Goal: Task Accomplishment & Management: Manage account settings

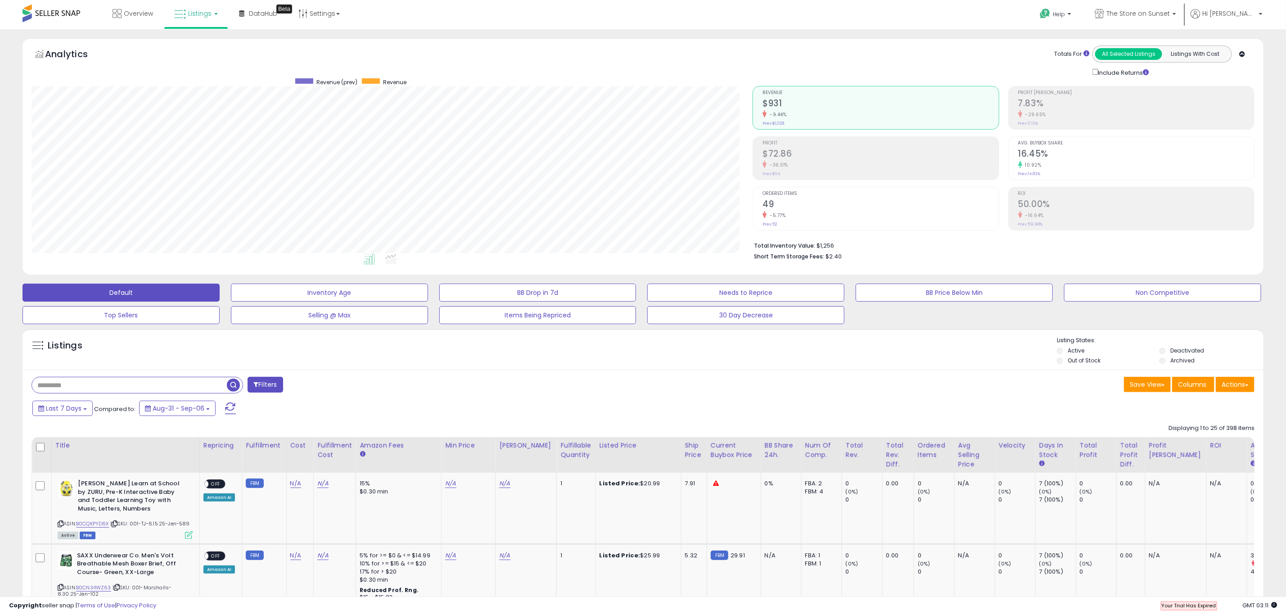
scroll to position [185, 721]
click at [1183, 13] on link "The Store on Sunset" at bounding box center [1135, 14] width 95 height 29
click at [1183, 15] on link "The Store on Sunset" at bounding box center [1135, 14] width 95 height 29
click at [1264, 11] on li "Hi Lissety Account Profile Logout" at bounding box center [1226, 20] width 78 height 22
click at [1262, 13] on li "Hi Lissety Account Profile Logout" at bounding box center [1226, 20] width 78 height 22
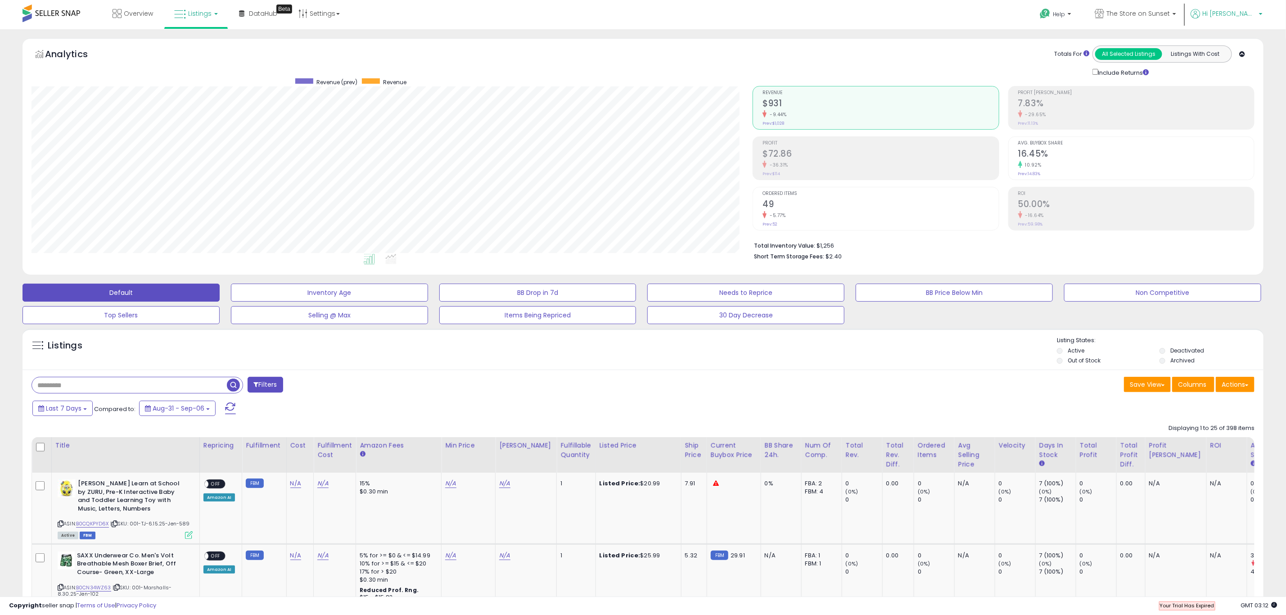
click at [1262, 13] on b at bounding box center [1261, 16] width 4 height 6
click at [1241, 69] on link "Profile" at bounding box center [1242, 71] width 18 height 9
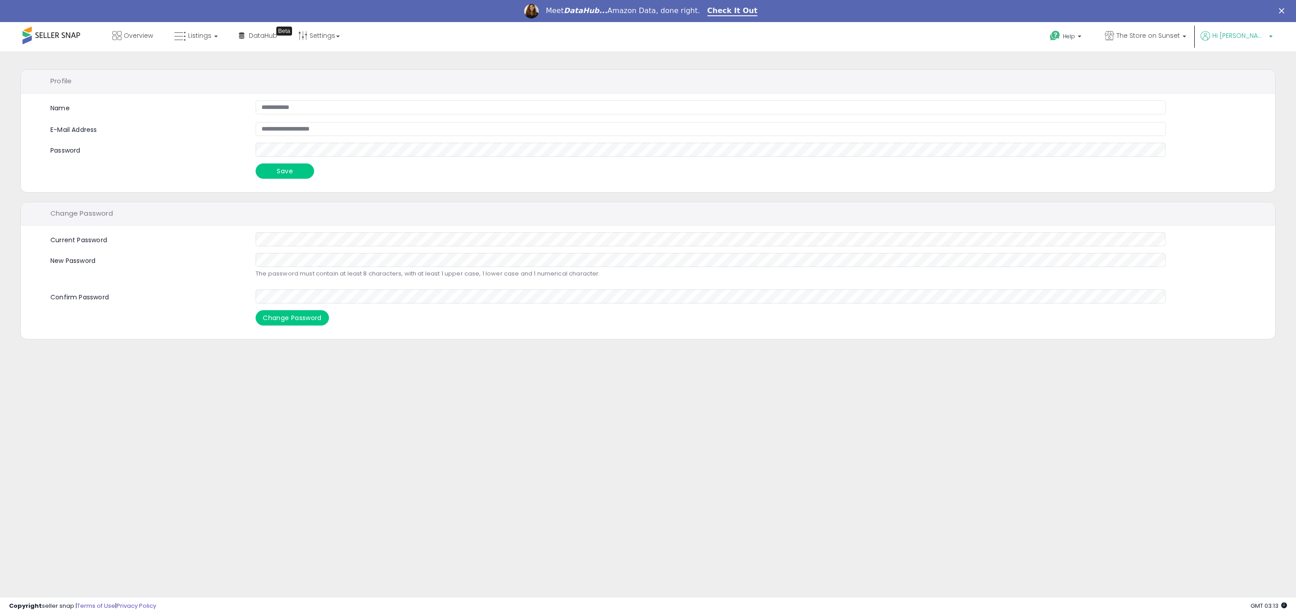
click at [1245, 34] on span "Hi [PERSON_NAME]" at bounding box center [1239, 35] width 54 height 9
click at [1246, 68] on link "Account" at bounding box center [1252, 70] width 24 height 9
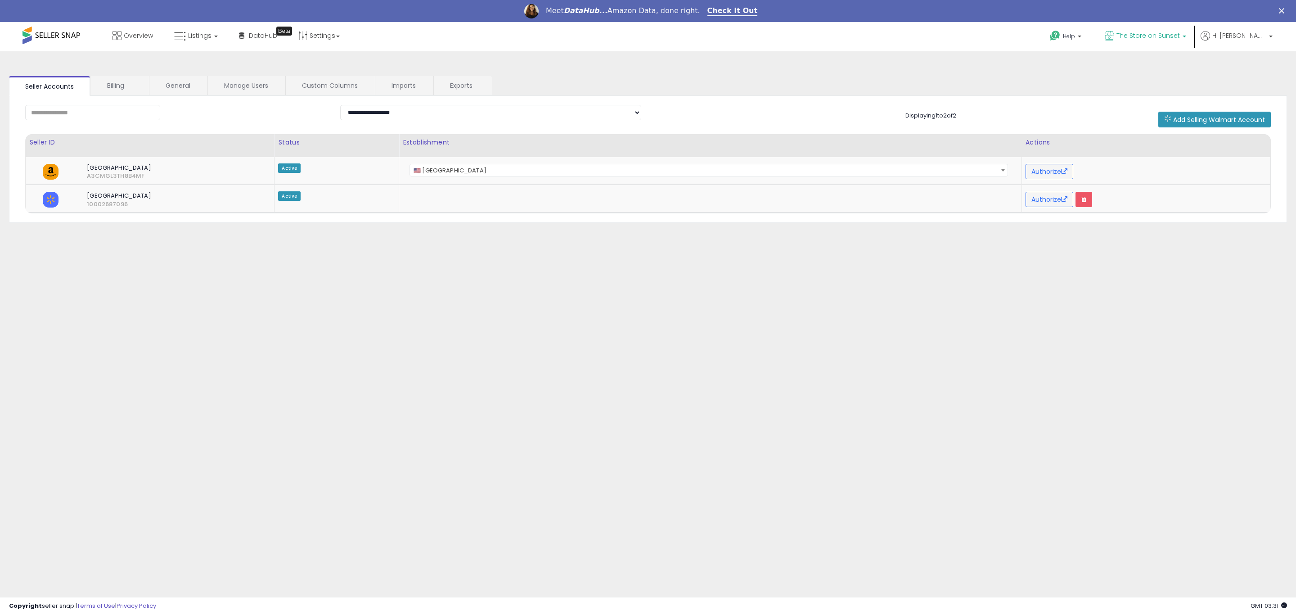
click at [1180, 38] on span "The Store on Sunset" at bounding box center [1147, 35] width 63 height 9
click at [1262, 38] on span "Hi [PERSON_NAME]" at bounding box center [1239, 35] width 54 height 9
click at [1253, 70] on link "Account" at bounding box center [1252, 70] width 24 height 9
click at [1050, 173] on button "Authorize" at bounding box center [1050, 171] width 48 height 15
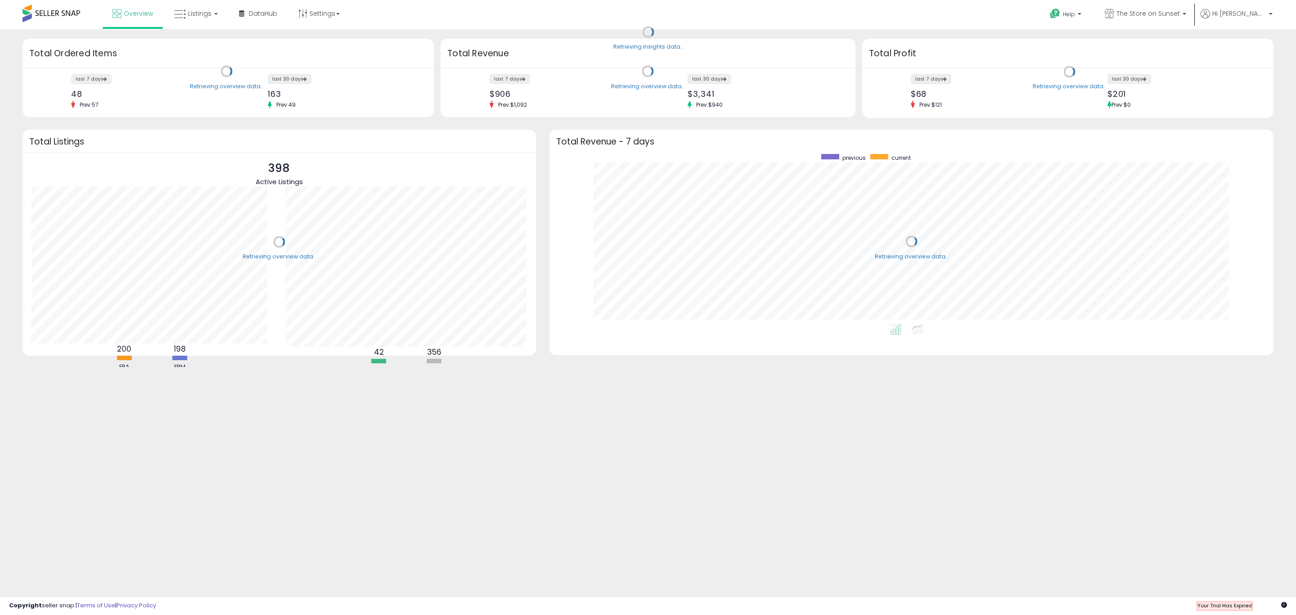
scroll to position [170, 706]
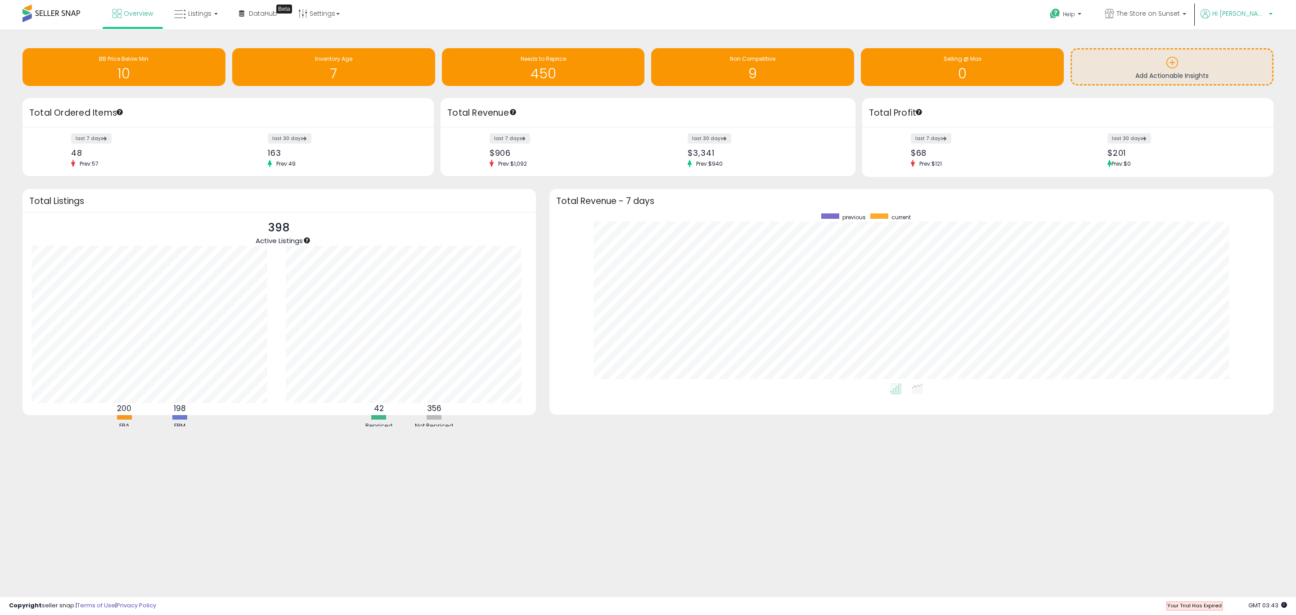
click at [1256, 11] on span "Hi [PERSON_NAME]" at bounding box center [1239, 13] width 54 height 9
click at [1257, 68] on link "Profile" at bounding box center [1252, 71] width 18 height 9
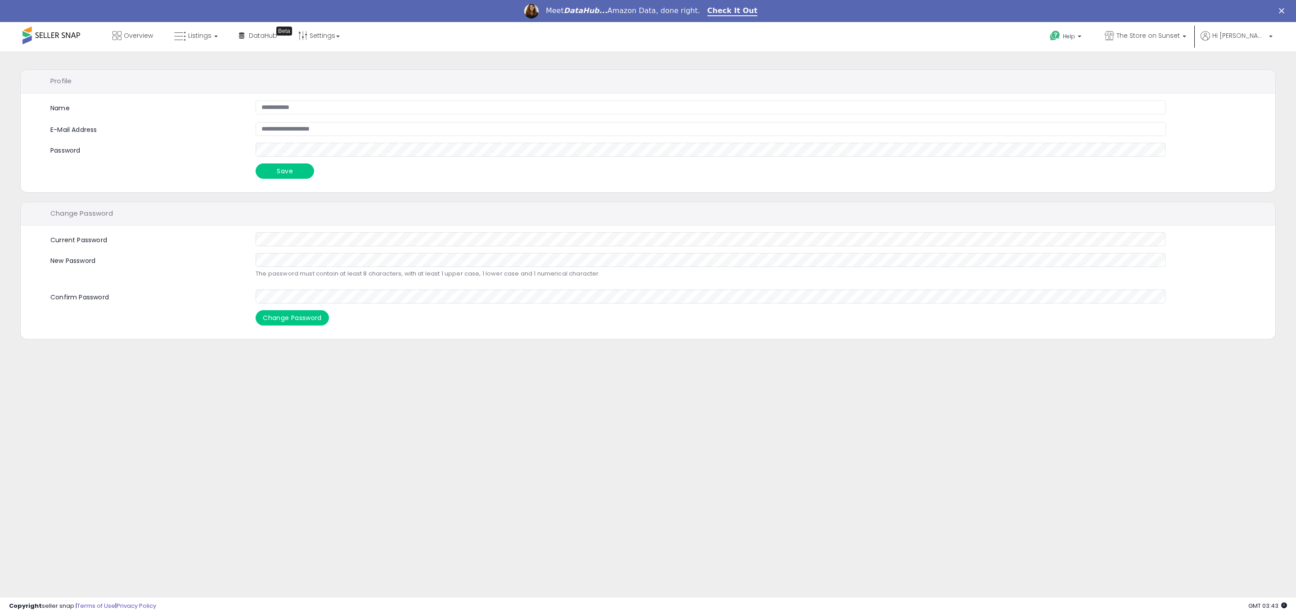
click at [1255, 9] on div "Meet DataHub... Amazon Data, done right. Check It Out" at bounding box center [648, 11] width 1296 height 15
click at [1253, 29] on ul "Help Contact Support Search Knowledge Hub Request a Feature The Store on Sunset" at bounding box center [1157, 36] width 236 height 29
click at [1253, 32] on span "Hi [PERSON_NAME]" at bounding box center [1239, 35] width 54 height 9
click at [1259, 67] on link "Account" at bounding box center [1252, 70] width 24 height 9
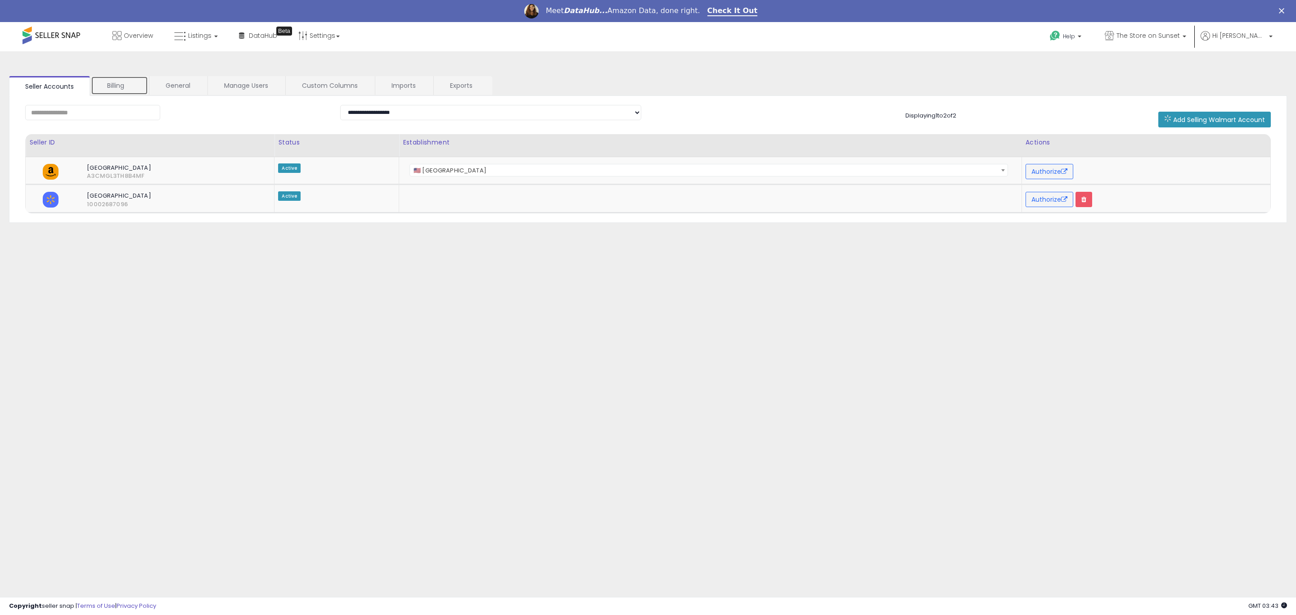
click at [127, 92] on link "Billing" at bounding box center [119, 85] width 57 height 19
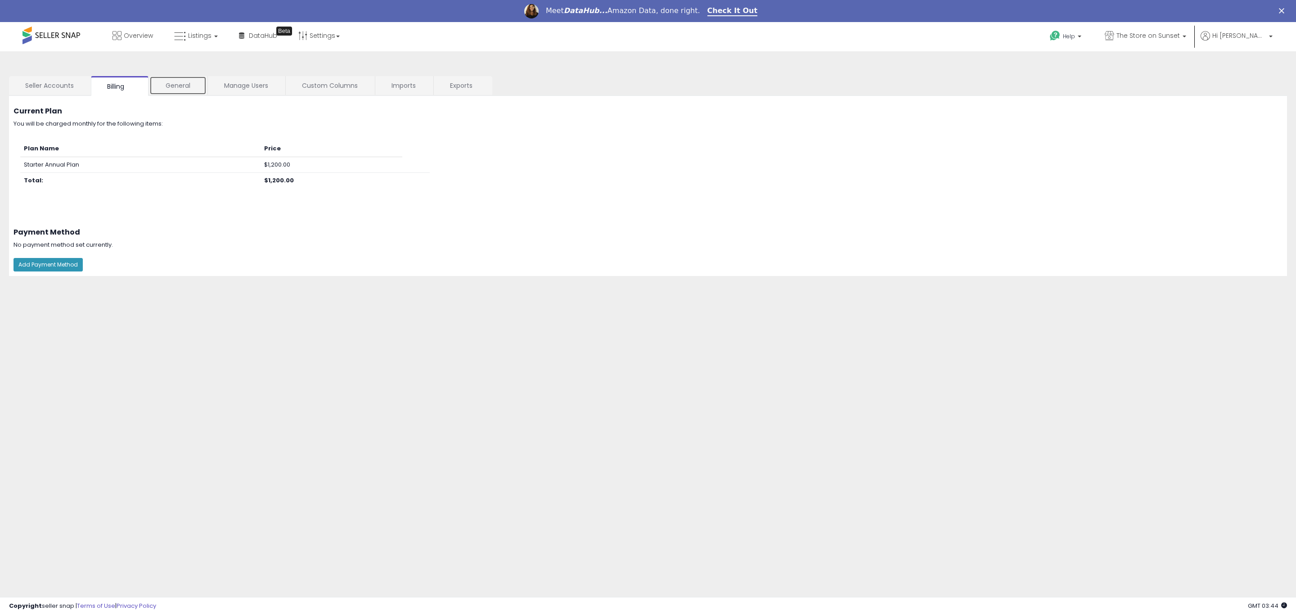
click at [192, 86] on link "General" at bounding box center [177, 85] width 57 height 19
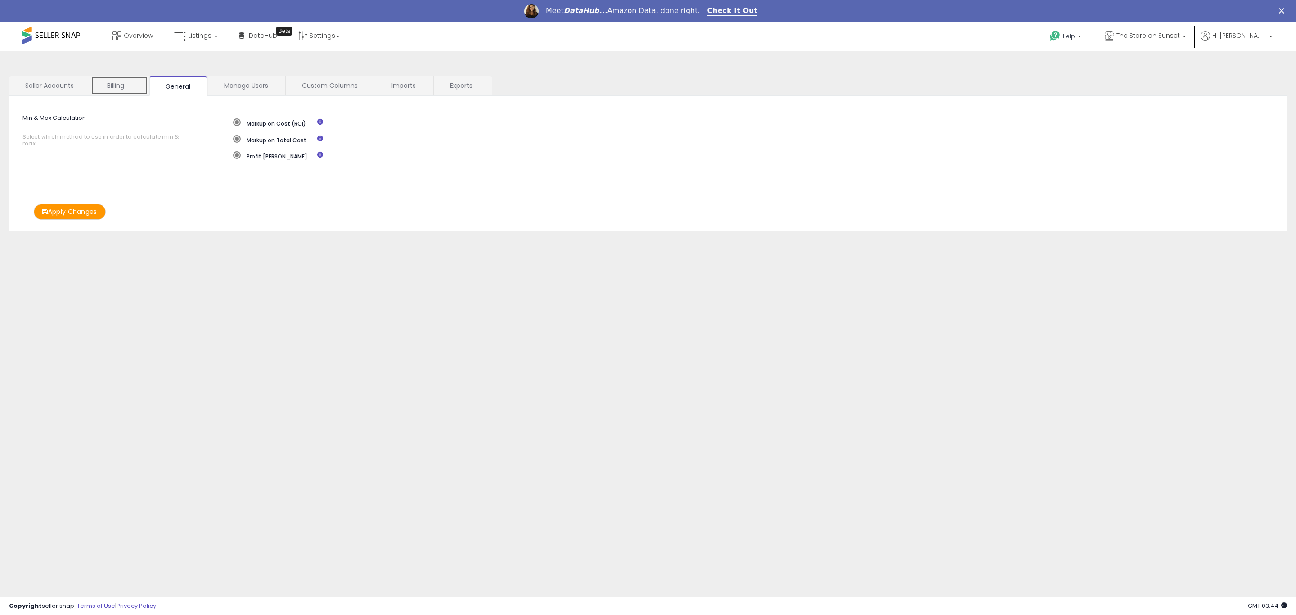
click at [131, 90] on link "Billing" at bounding box center [119, 85] width 57 height 19
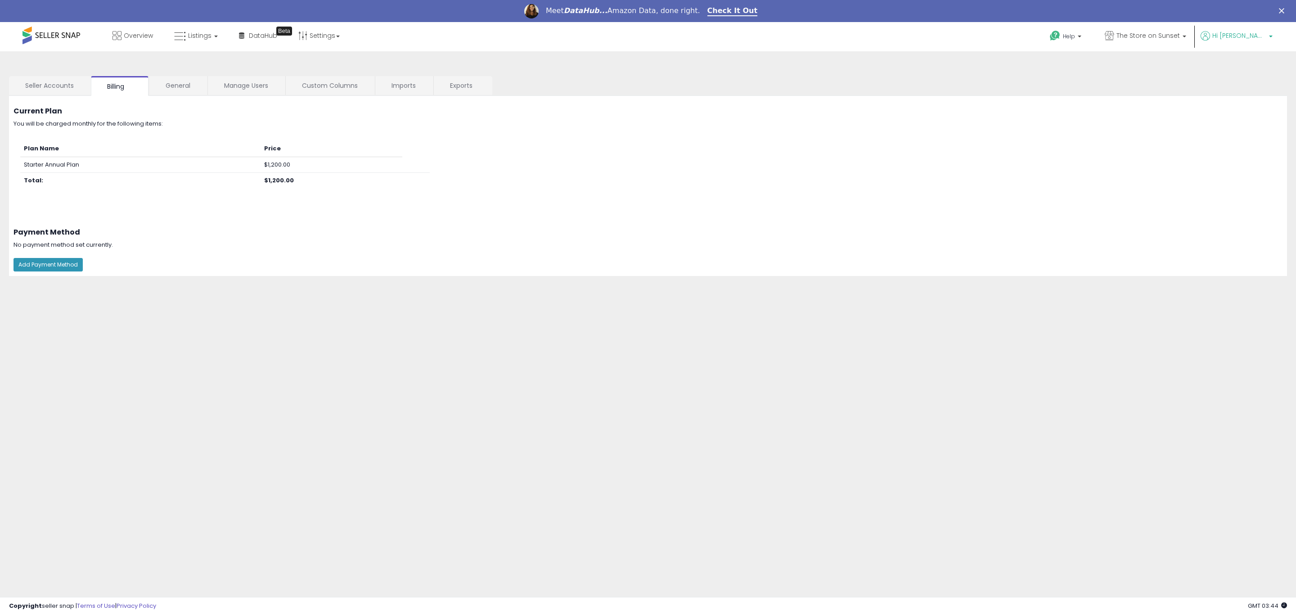
click at [1262, 36] on span "Hi [PERSON_NAME]" at bounding box center [1239, 35] width 54 height 9
click at [1264, 31] on span "Hi [PERSON_NAME]" at bounding box center [1239, 35] width 54 height 9
click at [69, 85] on link "Seller Accounts" at bounding box center [49, 85] width 81 height 19
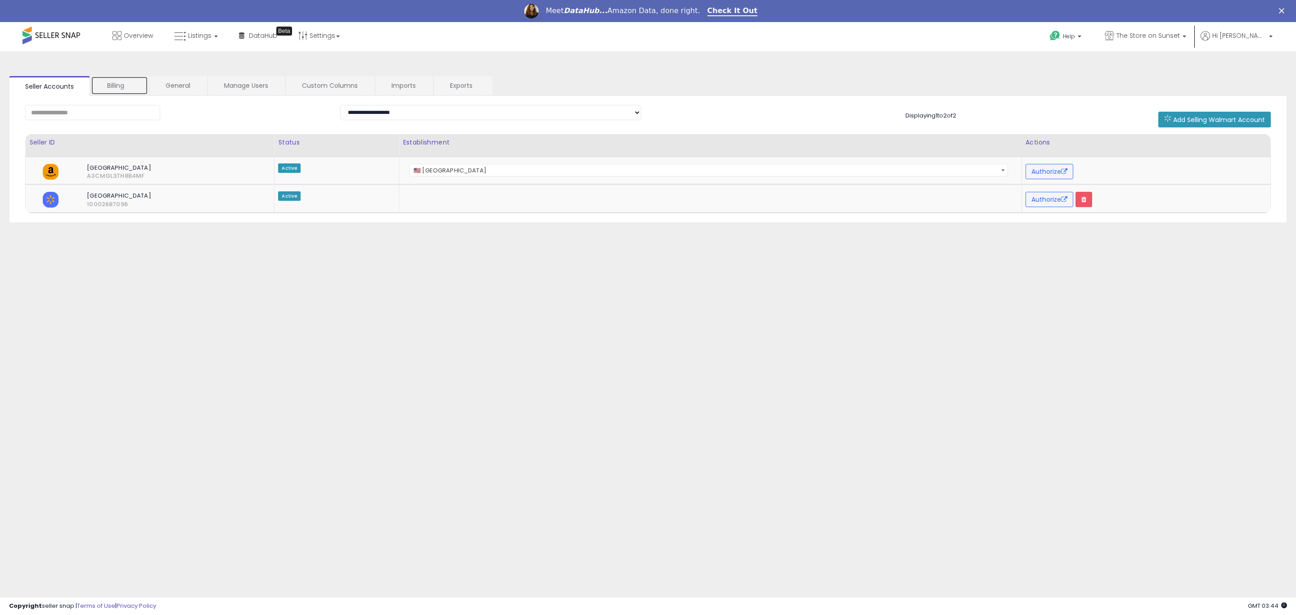
click at [125, 81] on link "Billing" at bounding box center [119, 85] width 57 height 19
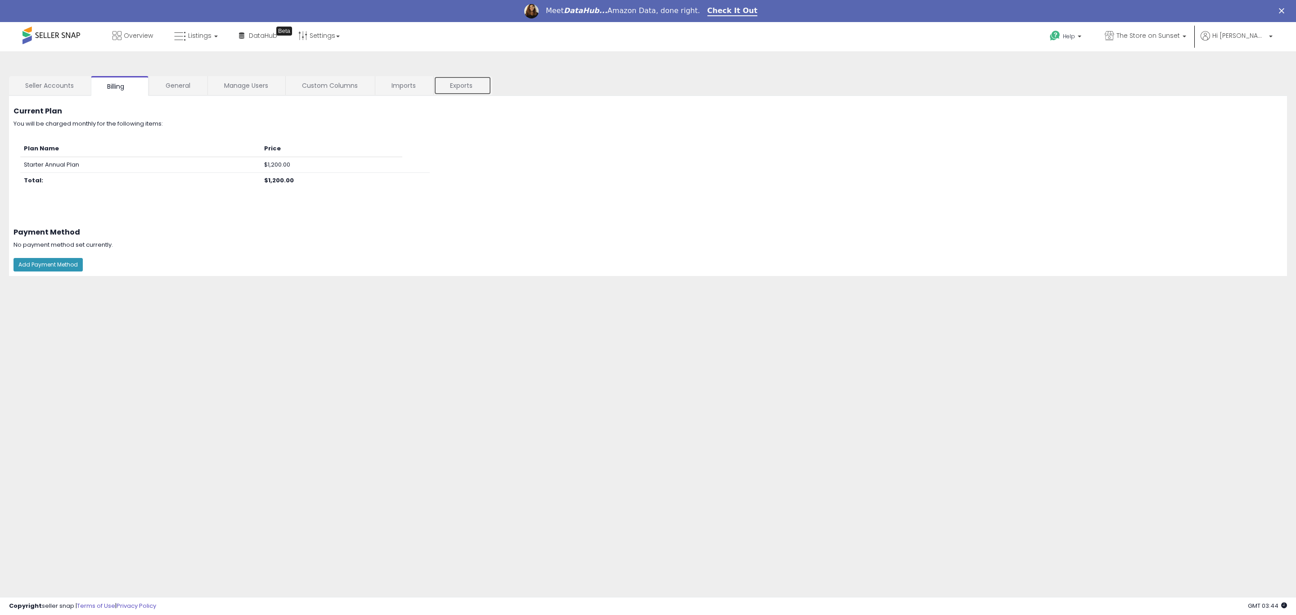
click at [459, 81] on link "Exports" at bounding box center [463, 85] width 58 height 19
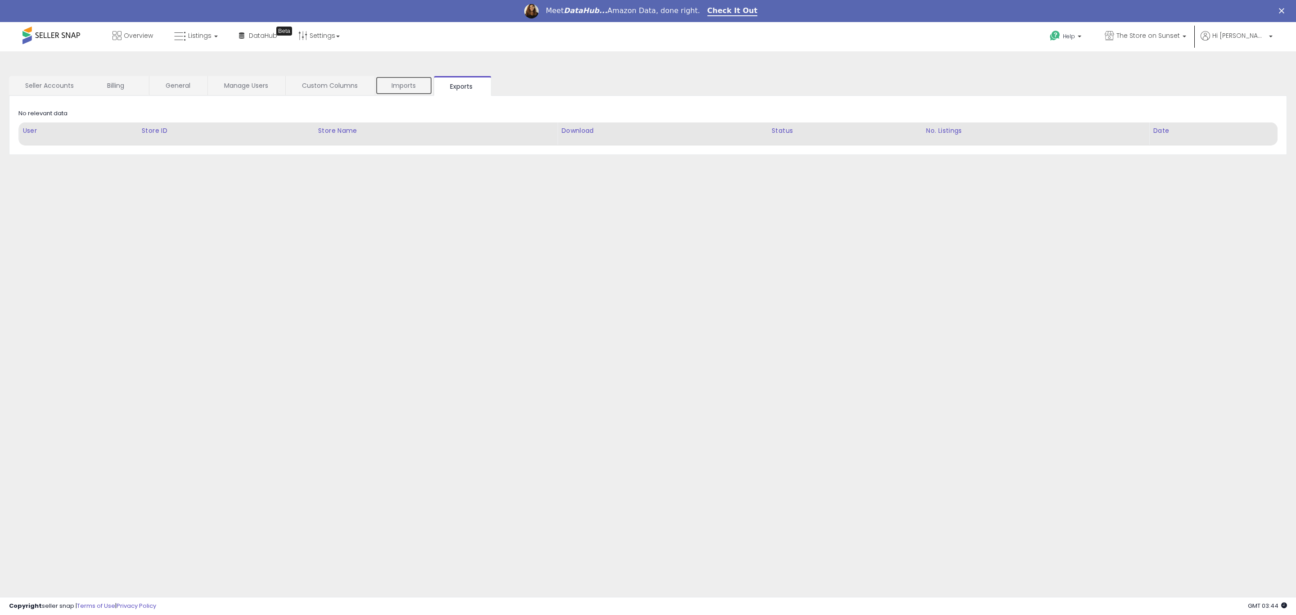
click at [422, 88] on link "Imports" at bounding box center [403, 85] width 57 height 19
click at [325, 86] on link "Custom Columns" at bounding box center [330, 85] width 88 height 19
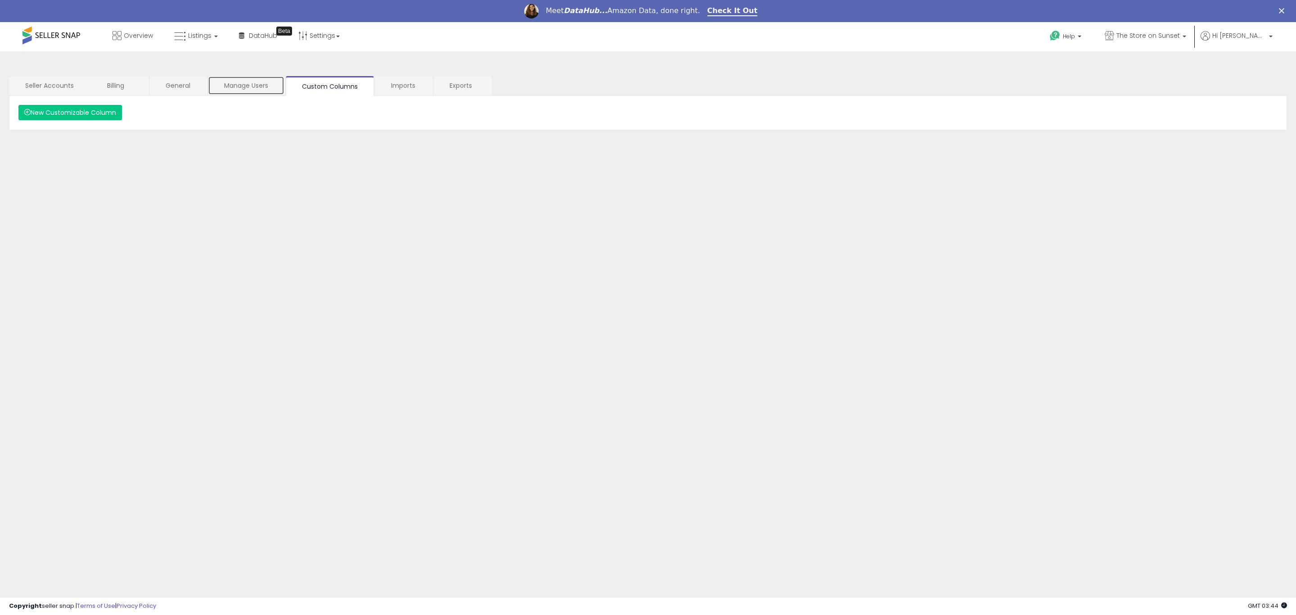
click at [247, 86] on link "Manage Users" at bounding box center [246, 85] width 76 height 19
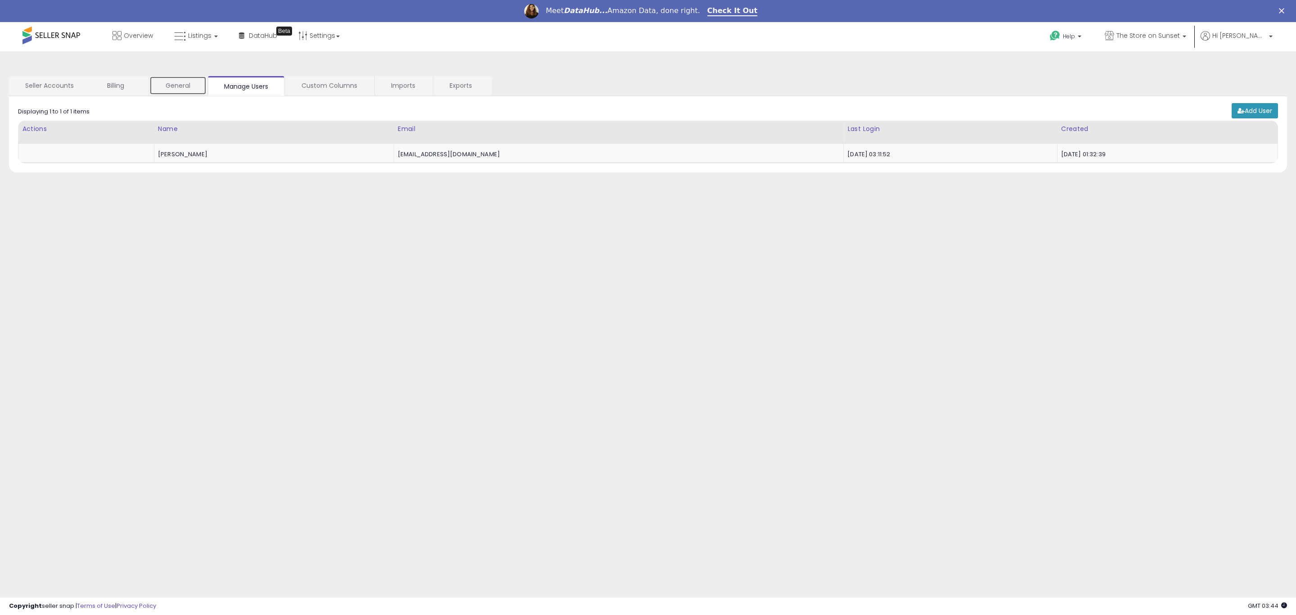
click at [162, 87] on link "General" at bounding box center [177, 85] width 57 height 19
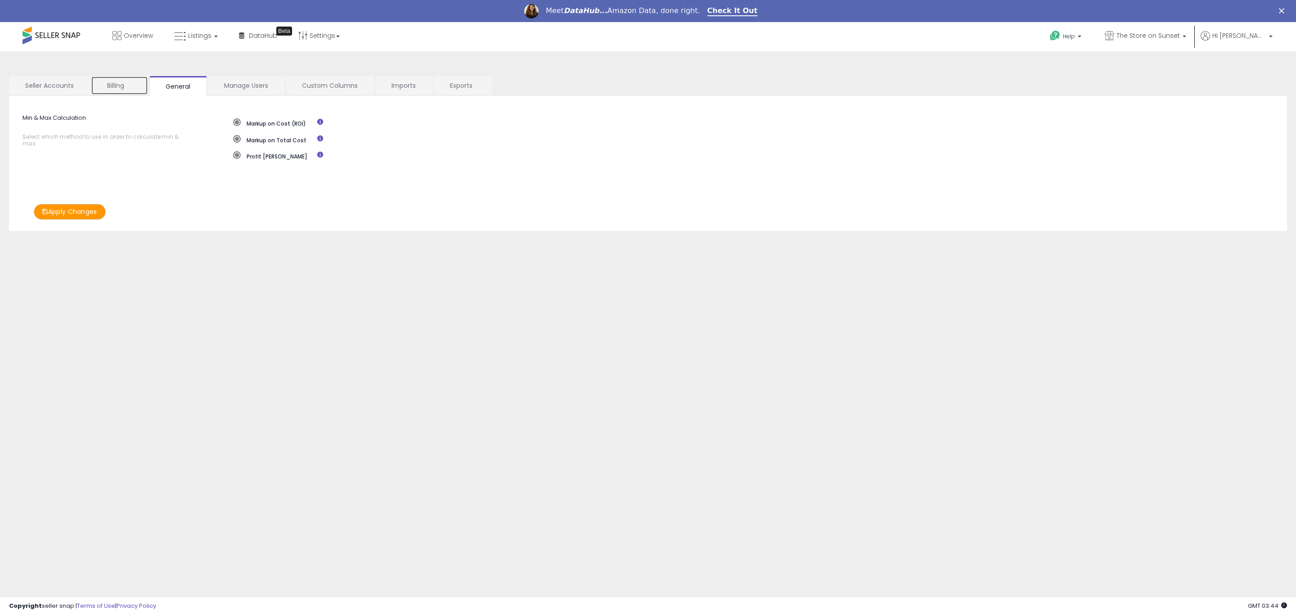
click at [103, 85] on link "Billing" at bounding box center [119, 85] width 57 height 19
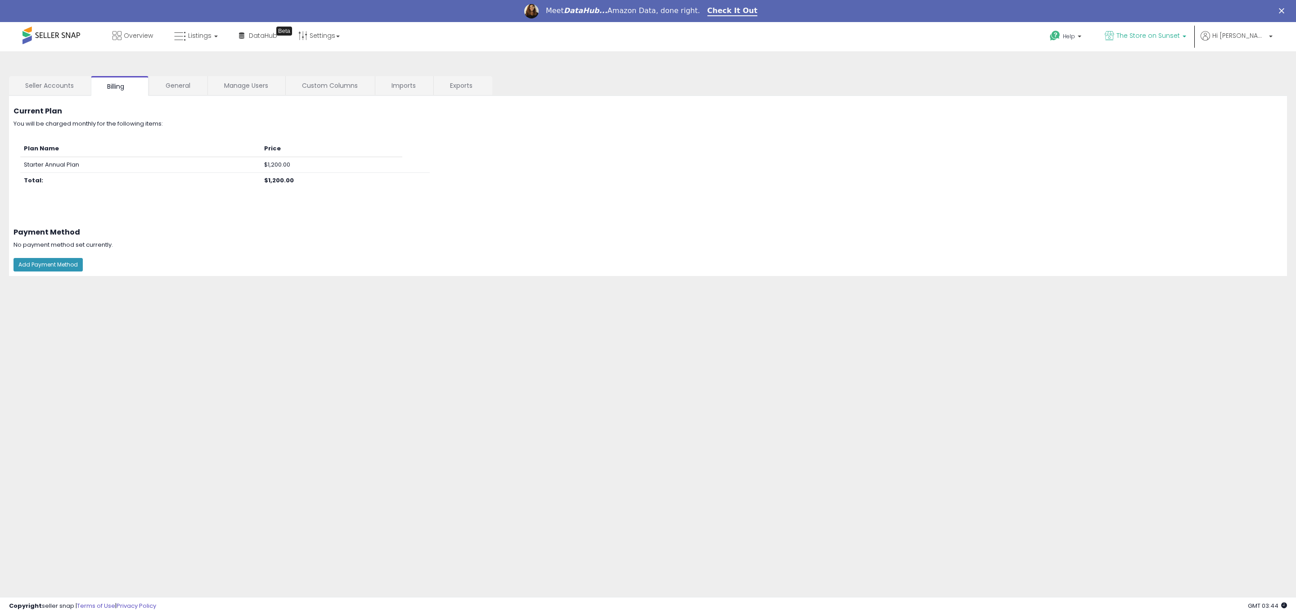
click at [1169, 30] on link "The Store on Sunset" at bounding box center [1145, 36] width 95 height 29
click at [1094, 70] on p "The Store on Sunset 398 listings" at bounding box center [1121, 64] width 133 height 18
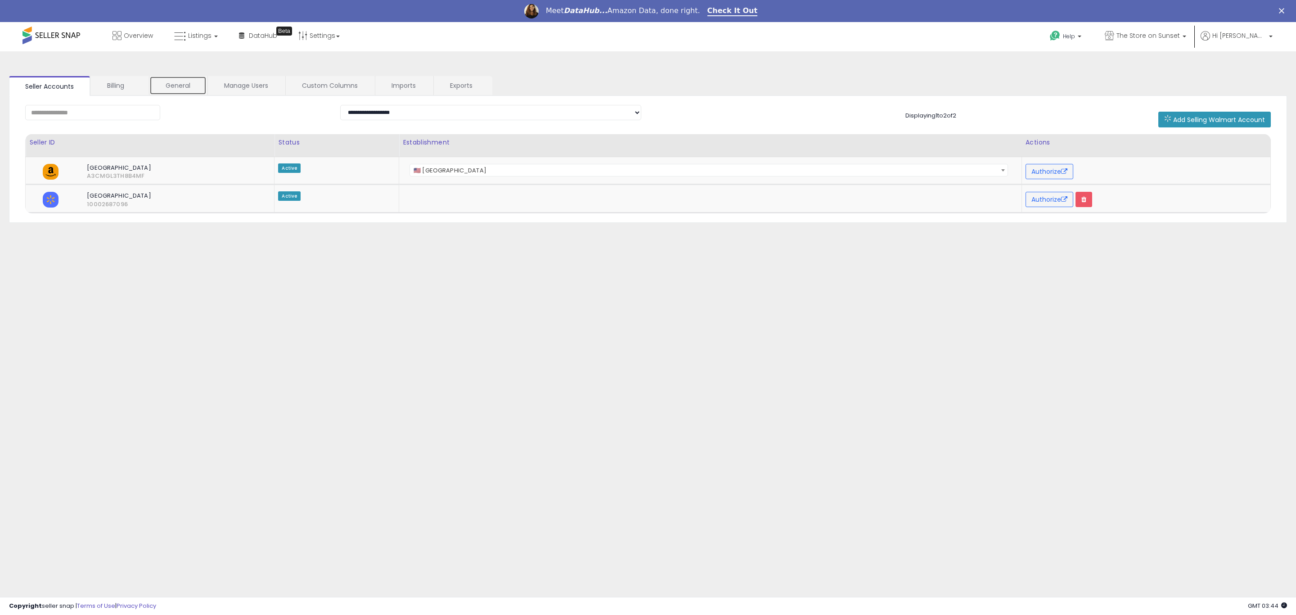
click at [186, 87] on link "General" at bounding box center [177, 85] width 57 height 19
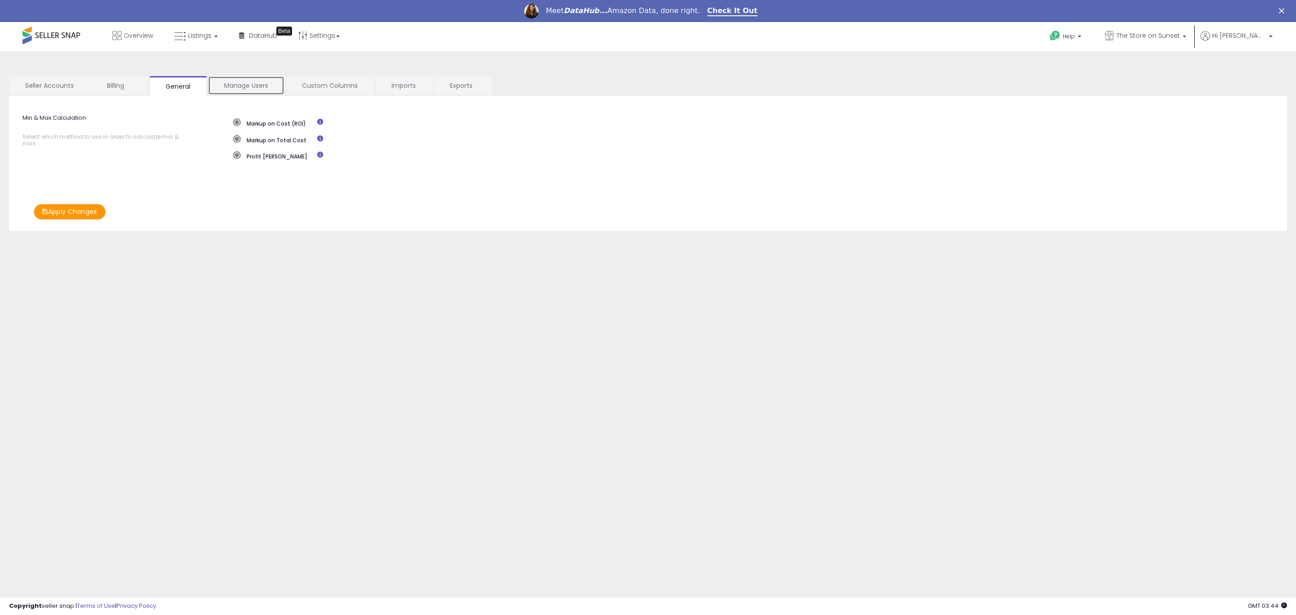
click at [251, 82] on link "Manage Users" at bounding box center [246, 85] width 76 height 19
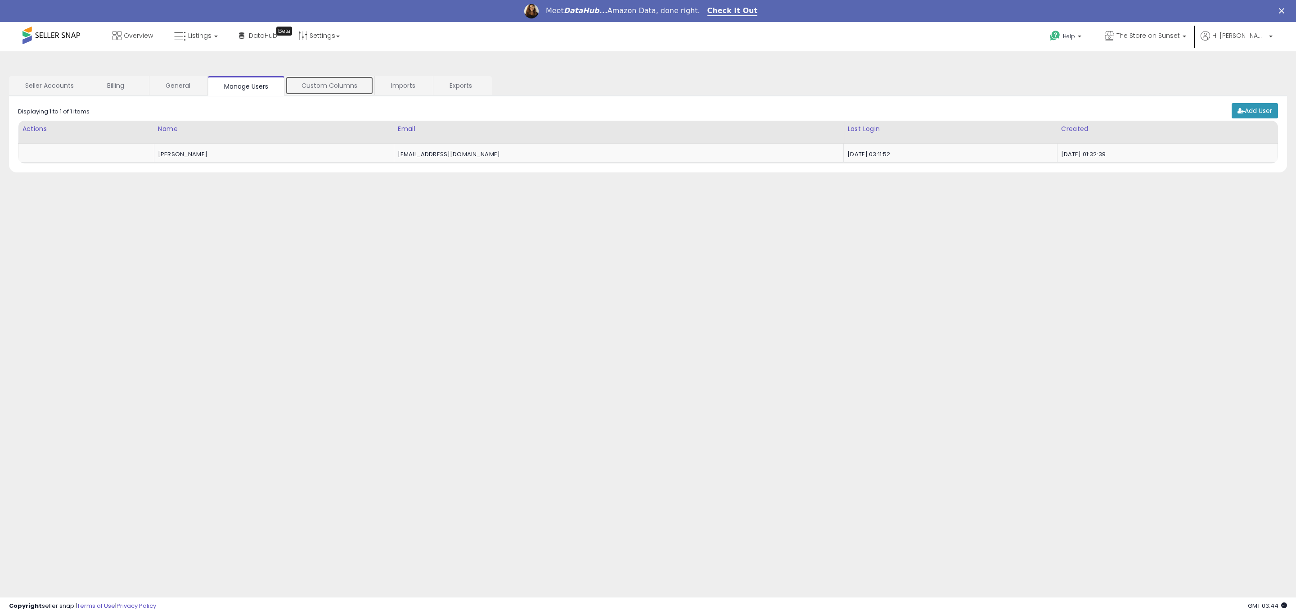
click at [358, 84] on link "Custom Columns" at bounding box center [329, 85] width 88 height 19
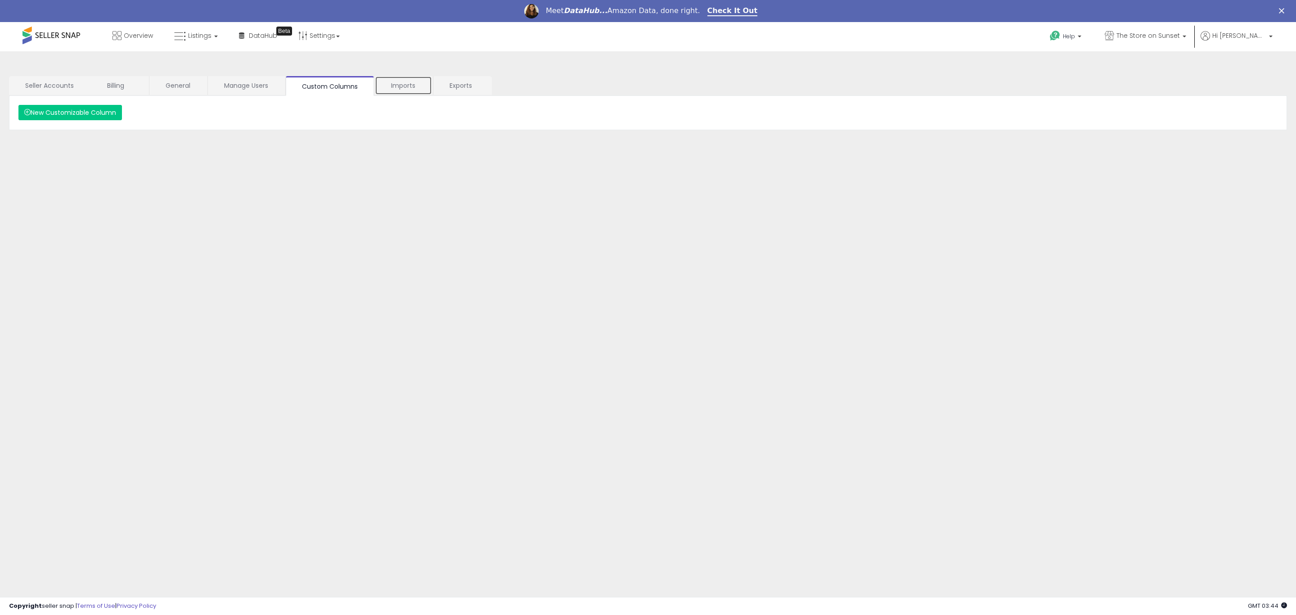
click at [405, 84] on link "Imports" at bounding box center [403, 85] width 57 height 19
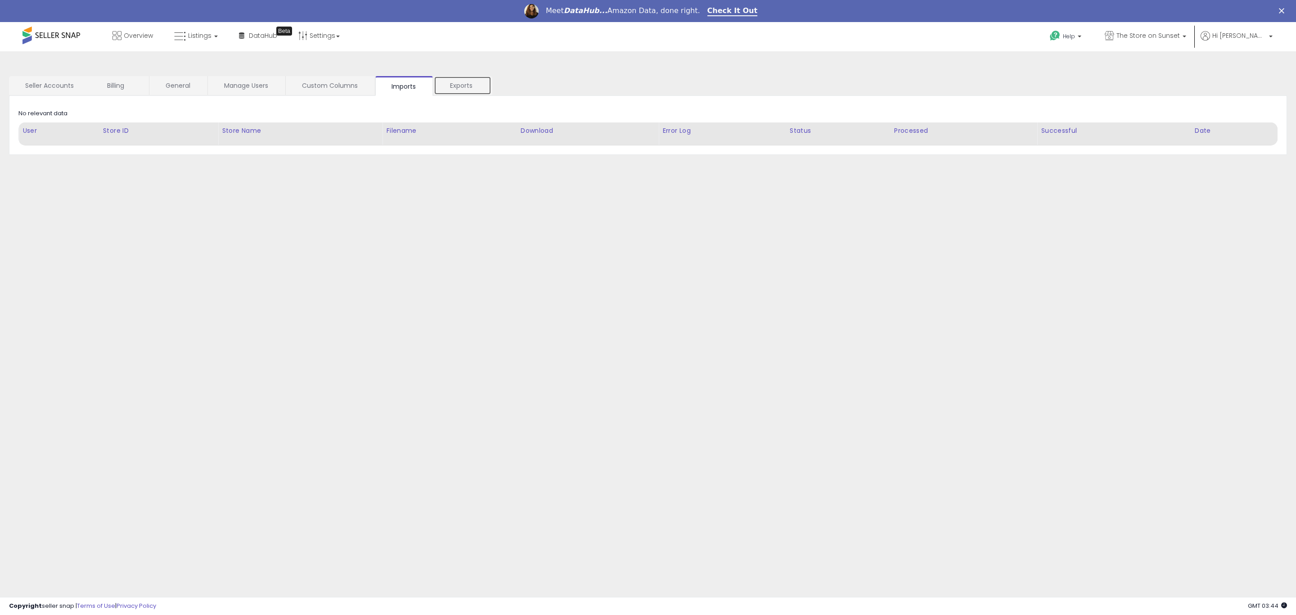
click at [471, 91] on link "Exports" at bounding box center [463, 85] width 58 height 19
click at [1261, 28] on ul "Help Contact Support Search Knowledge Hub Request a Feature The Store on Sunset" at bounding box center [1157, 36] width 236 height 29
click at [1260, 32] on span "Hi [PERSON_NAME]" at bounding box center [1239, 35] width 54 height 9
click at [1260, 58] on ul "Account Profile Logout" at bounding box center [1251, 93] width 47 height 81
click at [1261, 63] on li "Account" at bounding box center [1251, 70] width 37 height 22
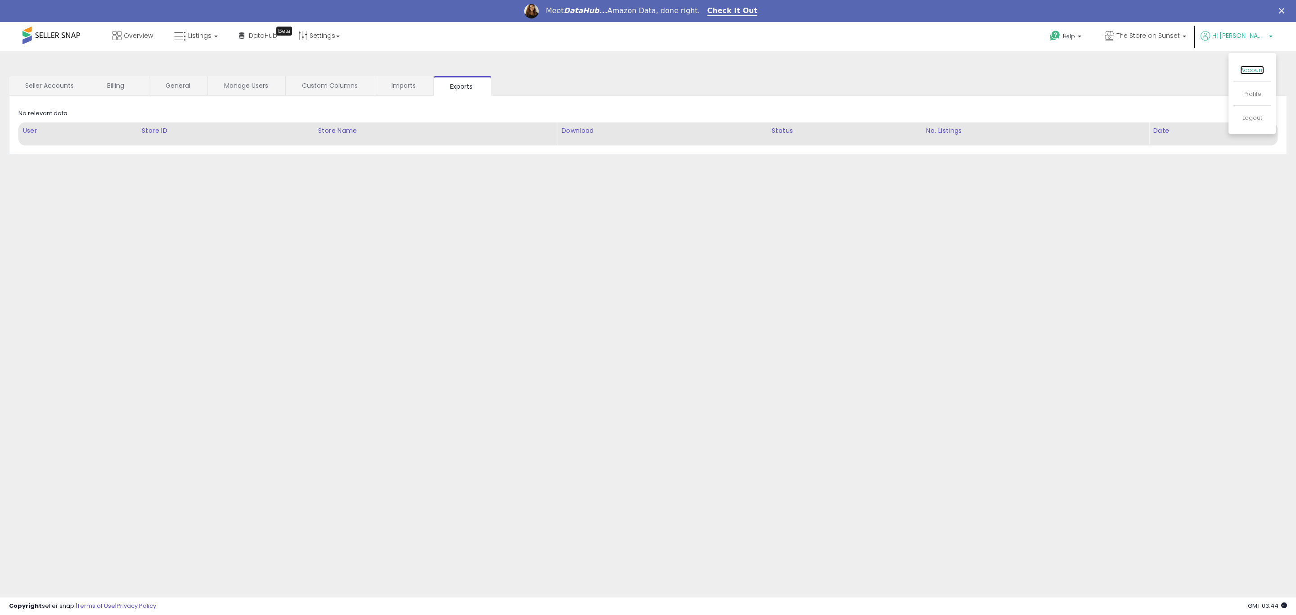
click at [1262, 68] on link "Account" at bounding box center [1252, 70] width 24 height 9
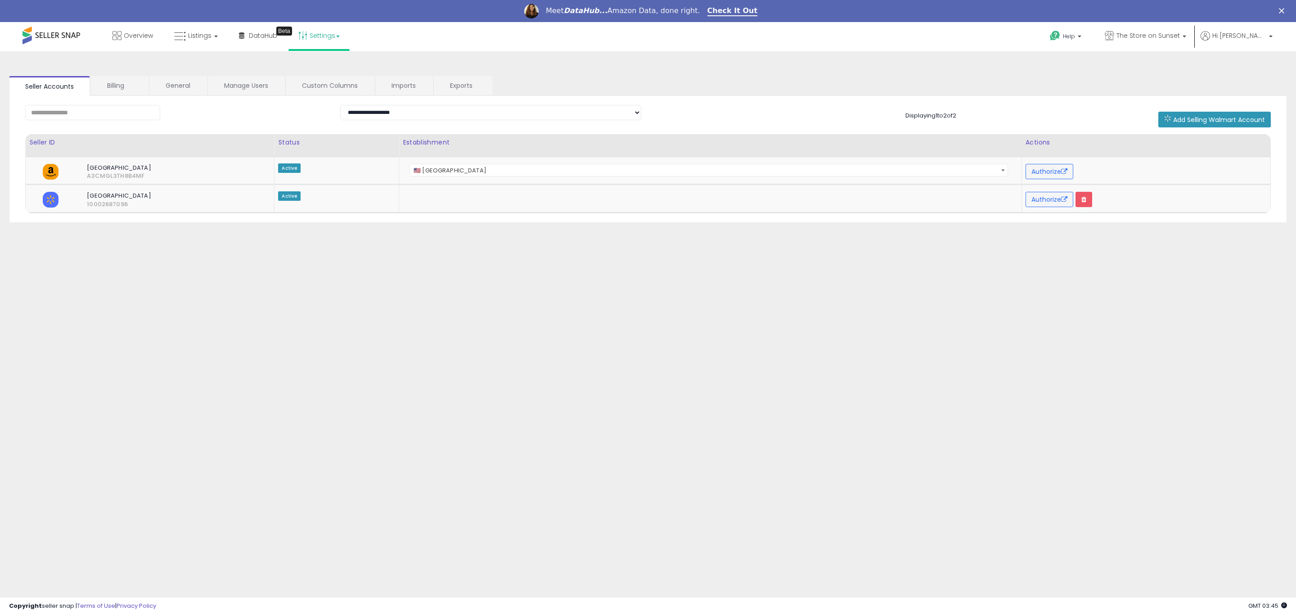
click at [339, 45] on link "Settings" at bounding box center [319, 35] width 55 height 27
